Goal: Task Accomplishment & Management: Use online tool/utility

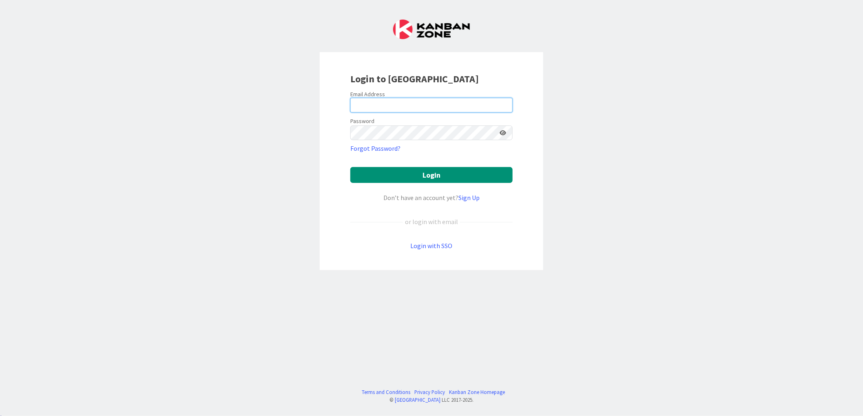
type input "[EMAIL_ADDRESS][DOMAIN_NAME]"
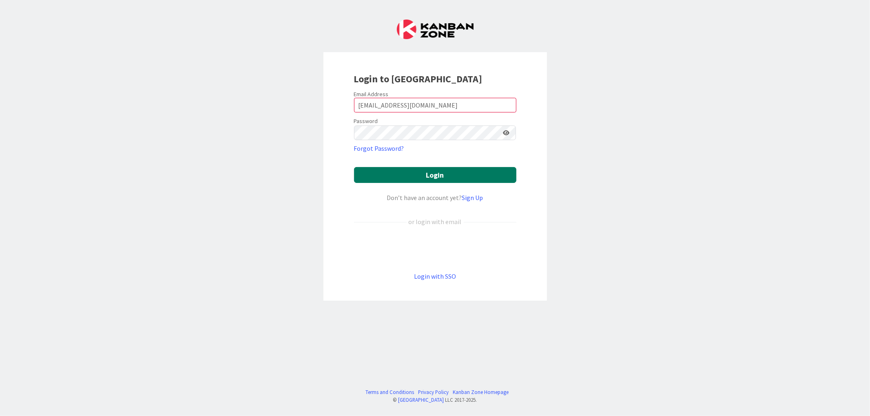
click at [451, 178] on button "Login" at bounding box center [435, 175] width 162 height 16
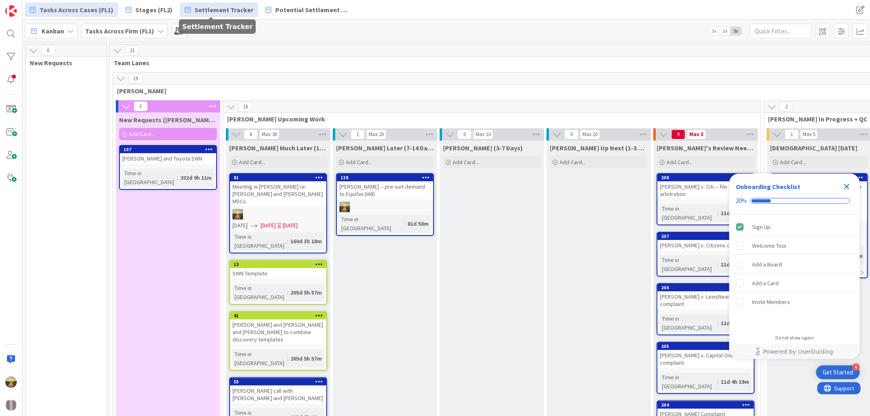
click at [214, 11] on span "Settlement Tracker" at bounding box center [224, 10] width 59 height 10
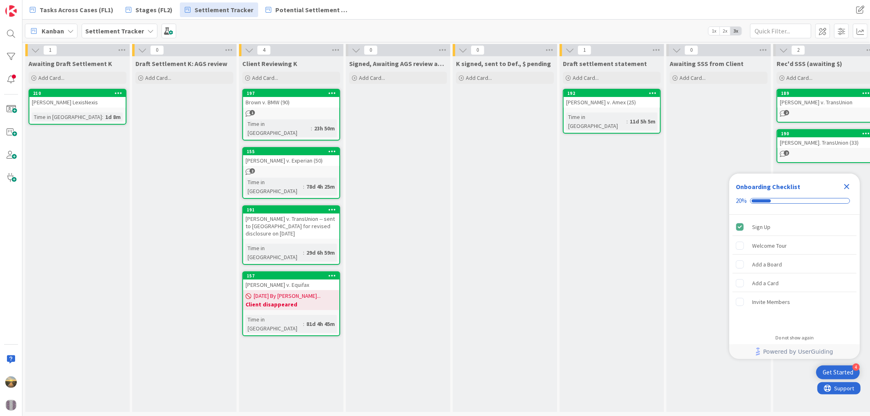
click at [301, 214] on div "[PERSON_NAME] v. TransUnion -- sent to [GEOGRAPHIC_DATA] for revised disclosure…" at bounding box center [291, 226] width 96 height 25
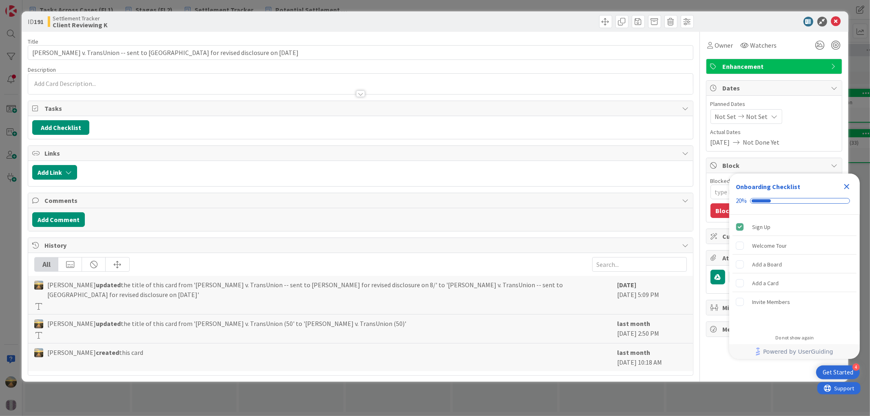
type textarea "x"
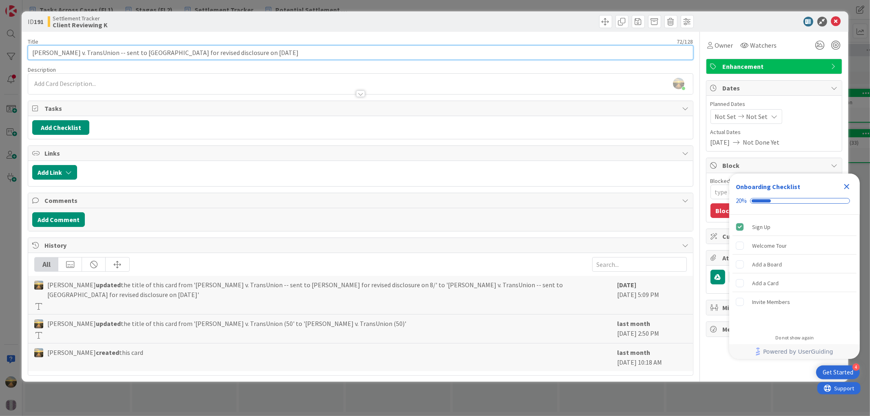
drag, startPoint x: 98, startPoint y: 54, endPoint x: 305, endPoint y: 55, distance: 206.7
click at [305, 55] on input "[PERSON_NAME] v. TransUnion -- sent to [GEOGRAPHIC_DATA] for revised disclosure…" at bounding box center [360, 52] width 665 height 15
type input "[PERSON_NAME] v. TransUnion -- revised sent to"
type textarea "x"
type input "[PERSON_NAME] v. TransUnion -- revised sent to L"
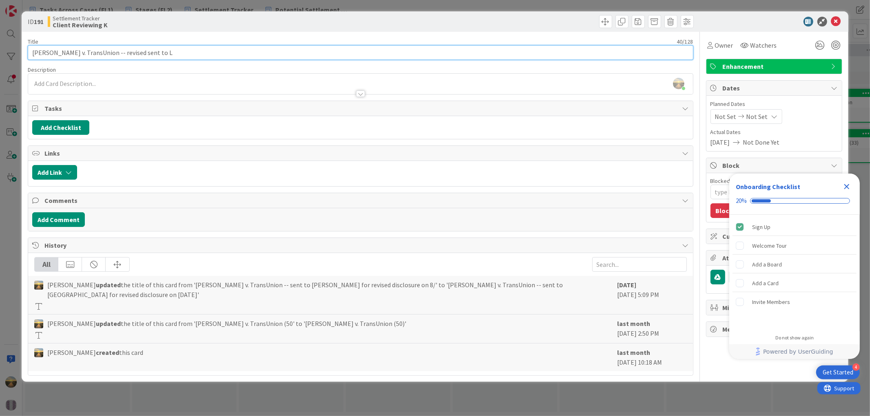
type textarea "x"
type input "[PERSON_NAME] v. TransUnion -- revised sent to [GEOGRAPHIC_DATA] on [DATE]"
type textarea "x"
type input "[PERSON_NAME] v. TransUnion -- revised sent to [GEOGRAPHIC_DATA] on [DATE]"
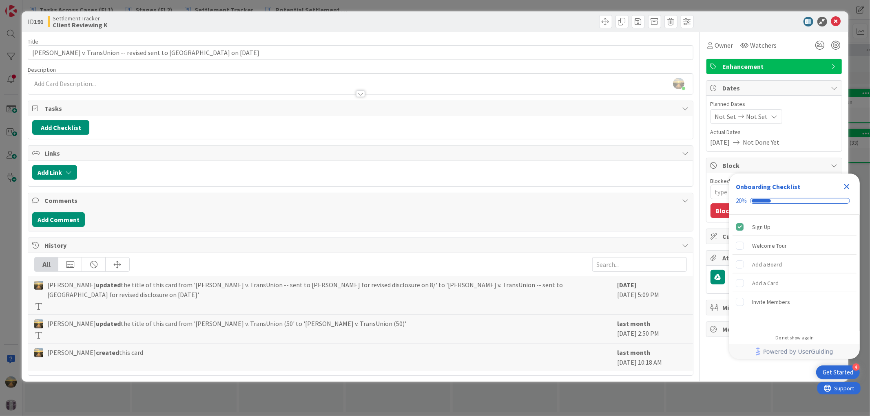
click at [851, 184] on div "Close Checklist" at bounding box center [846, 186] width 13 height 13
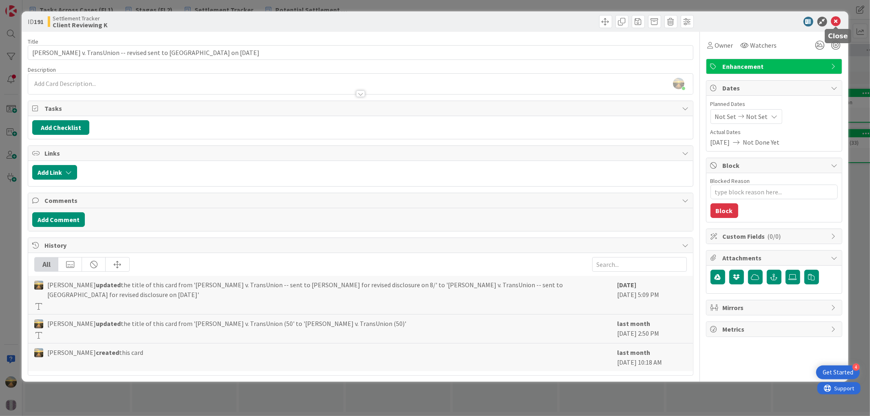
click at [833, 20] on icon at bounding box center [836, 22] width 10 height 10
